Goal: Information Seeking & Learning: Learn about a topic

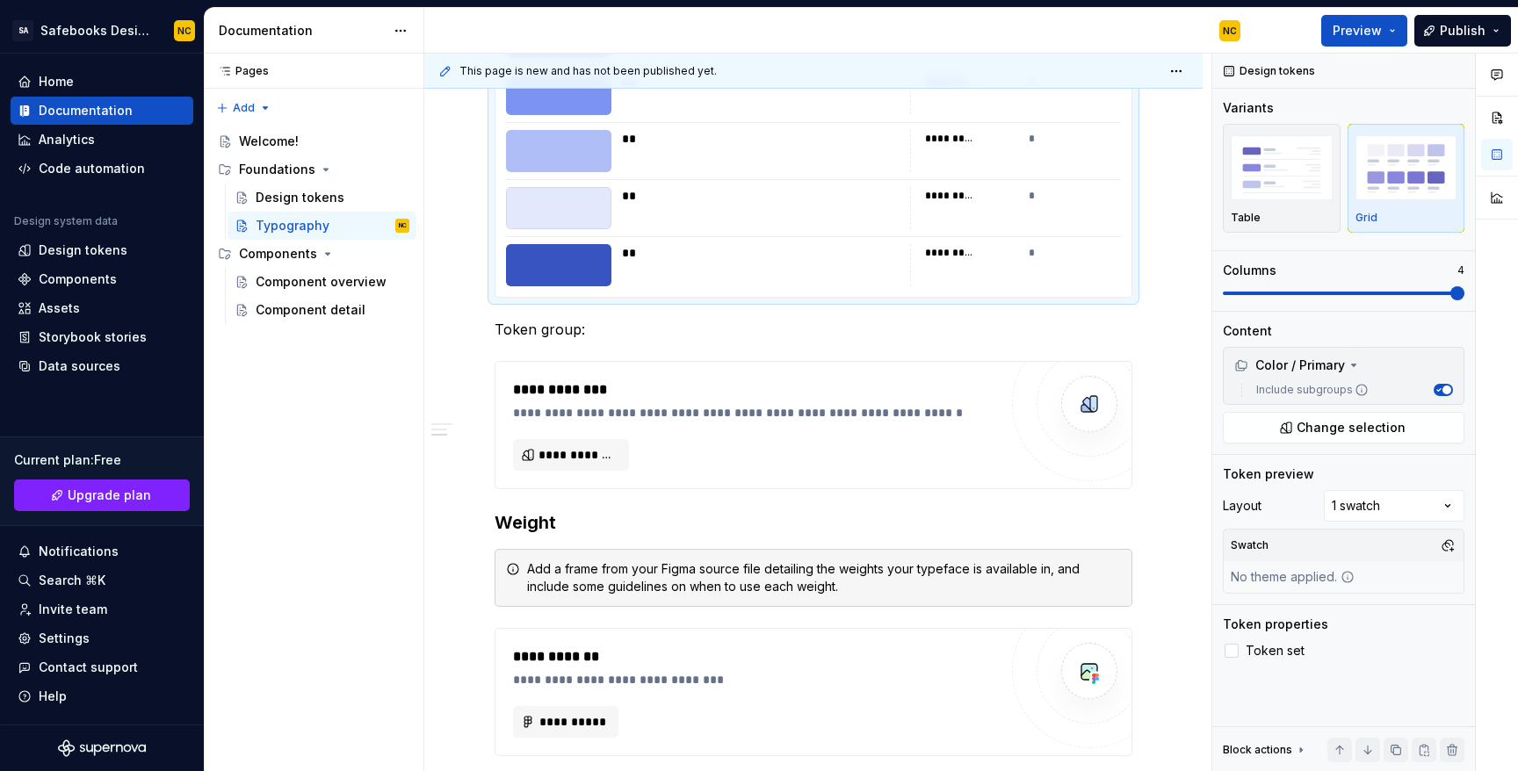
scroll to position [1007, 0]
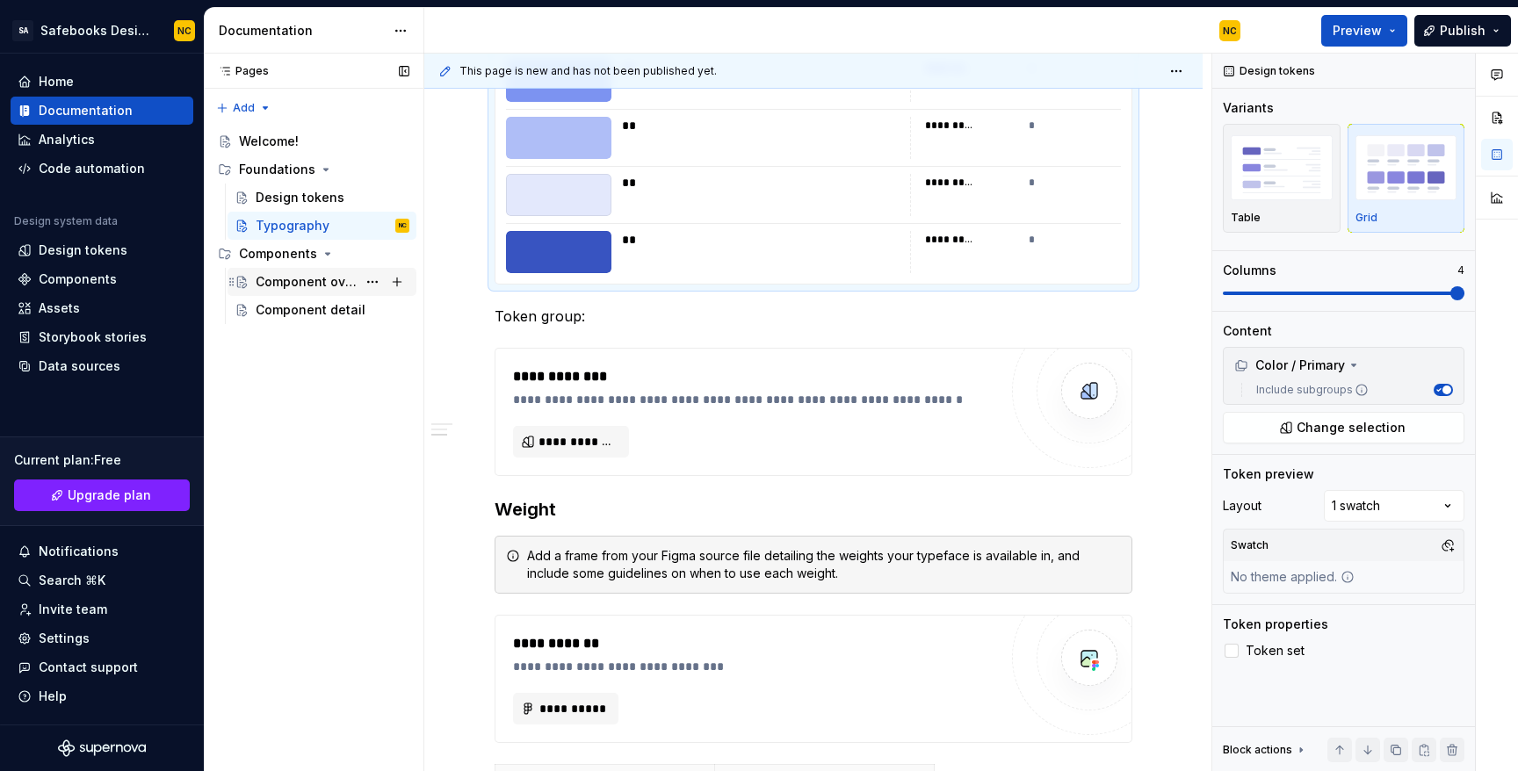
click at [345, 281] on div "Component overview" at bounding box center [306, 282] width 101 height 18
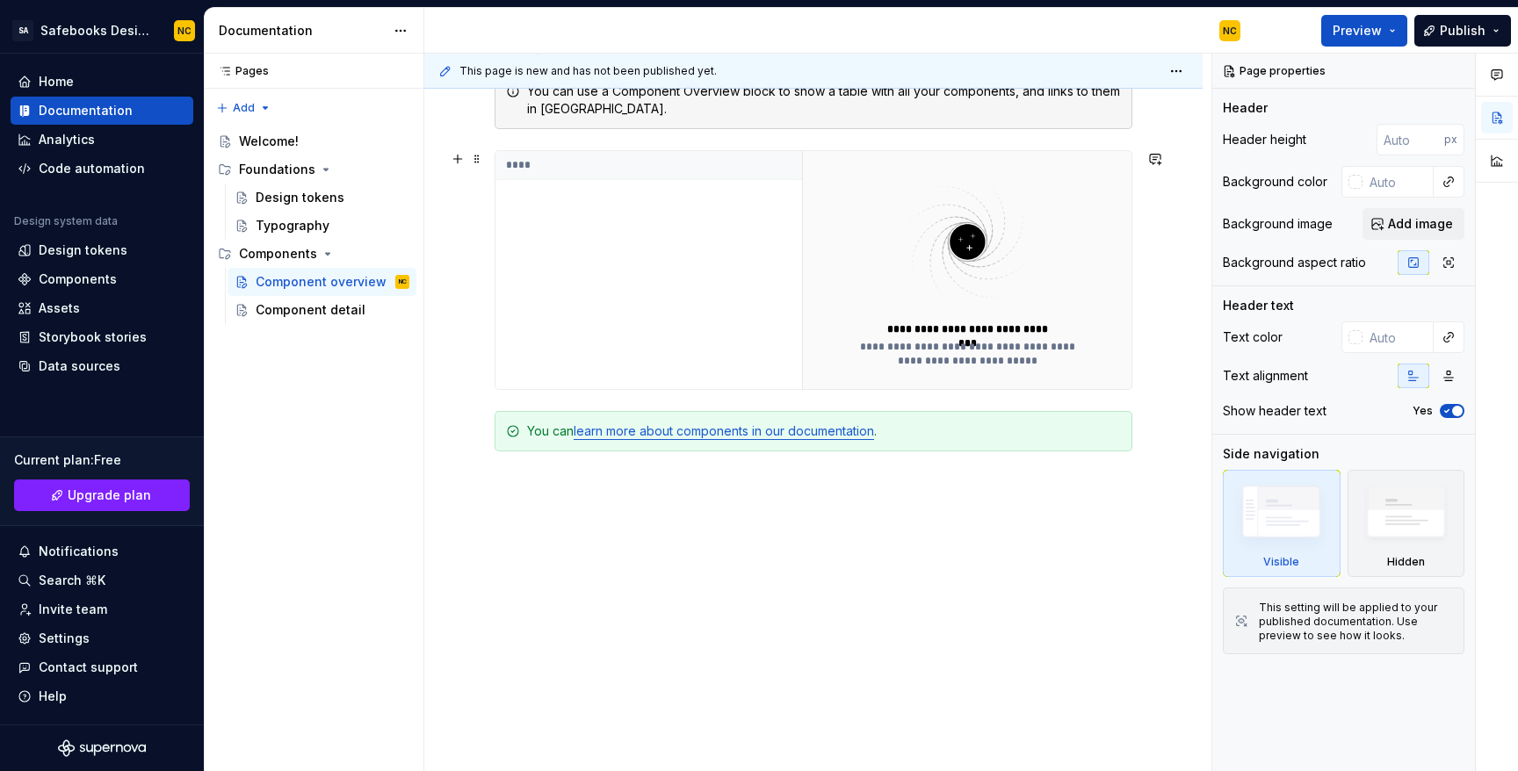
scroll to position [429, 0]
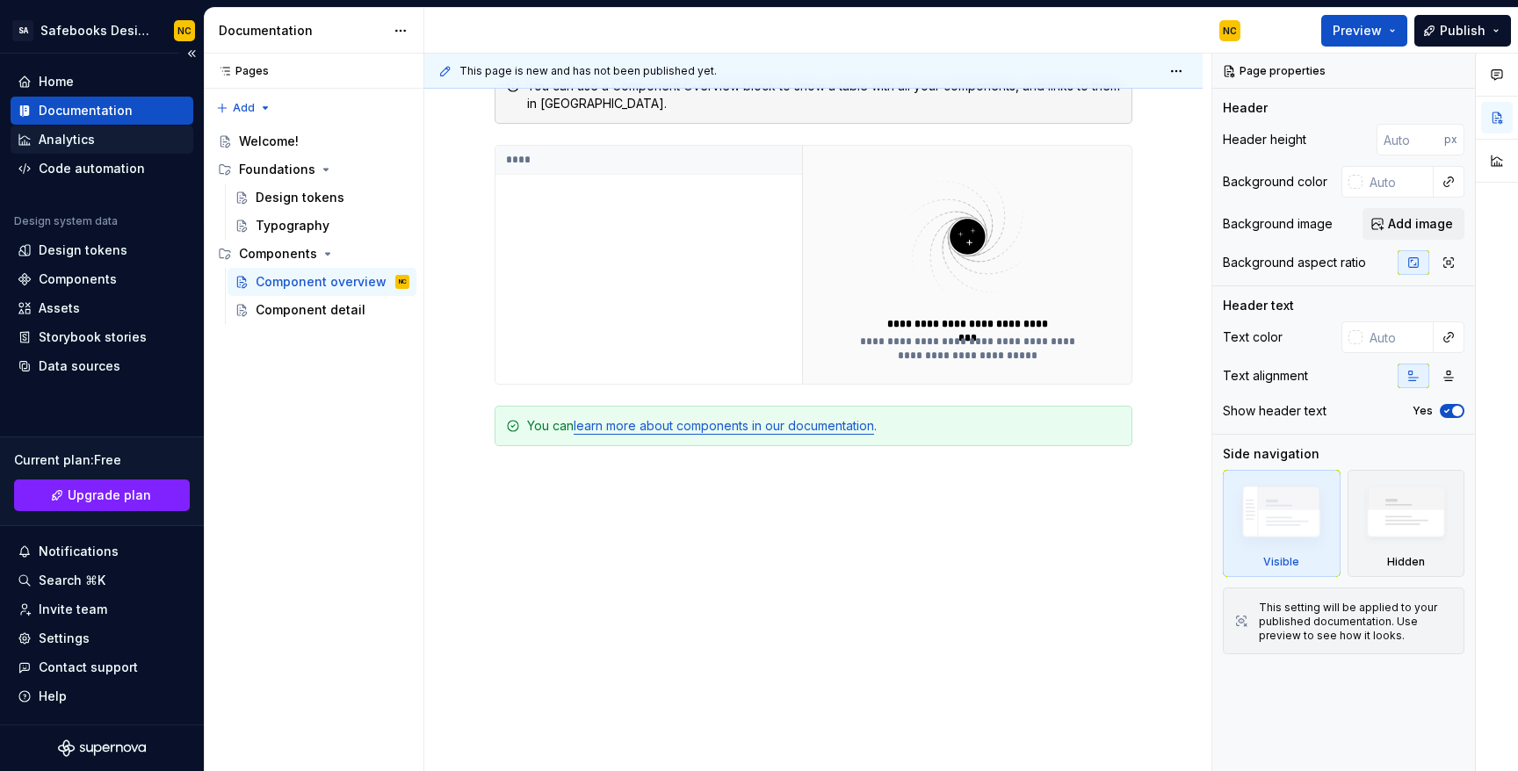
type textarea "*"
click at [88, 141] on div "Analytics" at bounding box center [67, 140] width 56 height 18
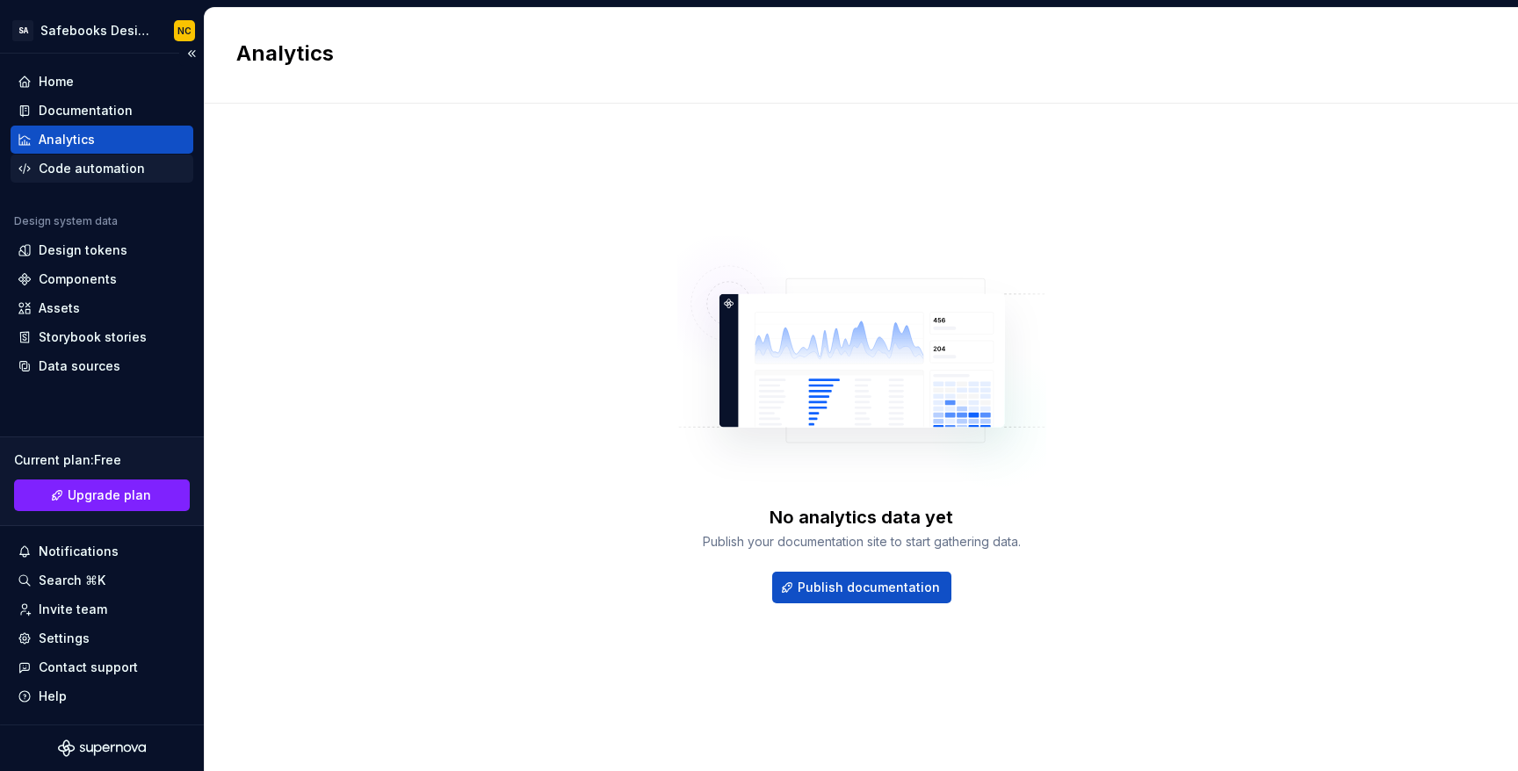
click at [104, 177] on div "Code automation" at bounding box center [92, 169] width 106 height 18
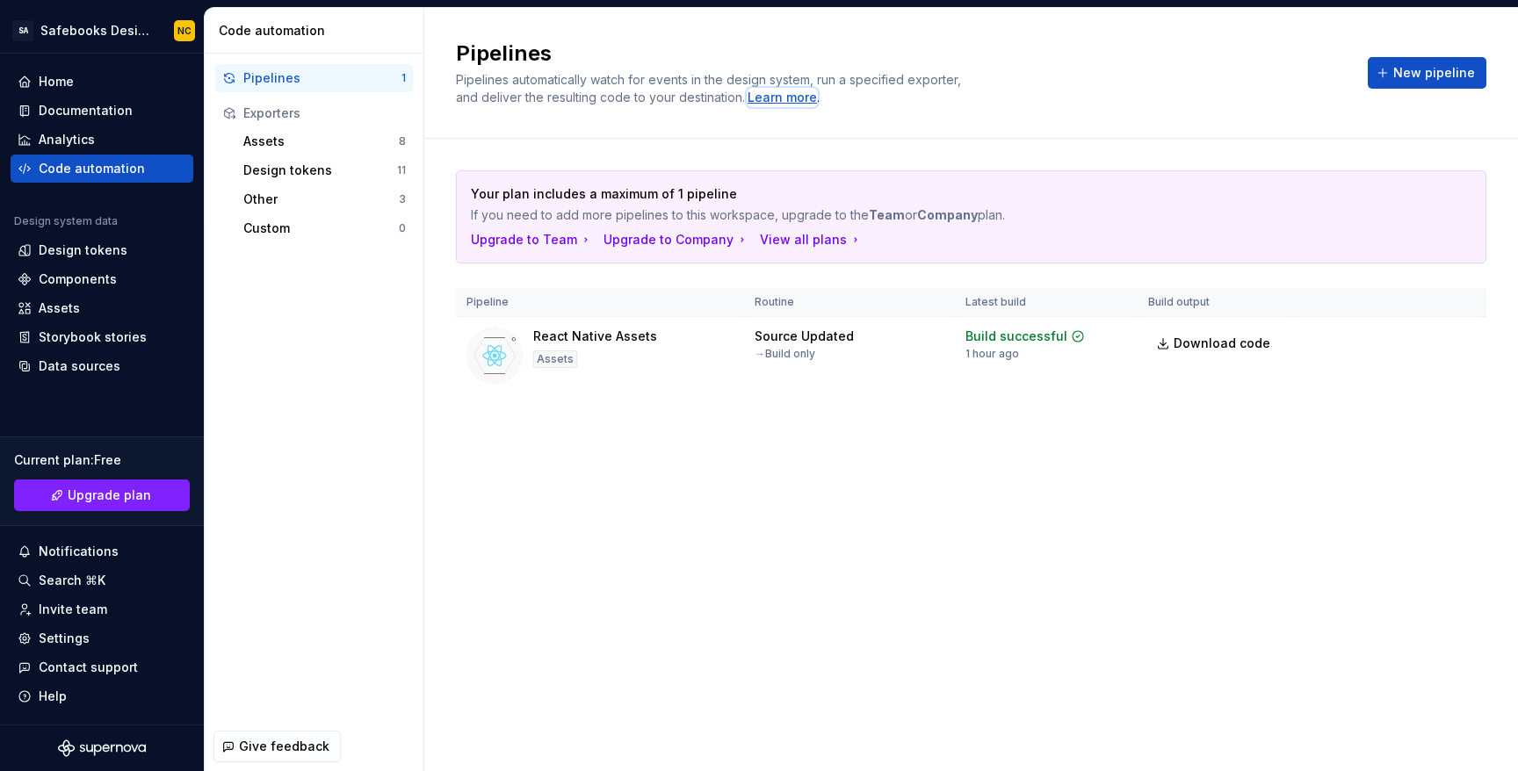
click at [800, 97] on div "Learn more" at bounding box center [781, 98] width 69 height 18
